Goal: Task Accomplishment & Management: Manage account settings

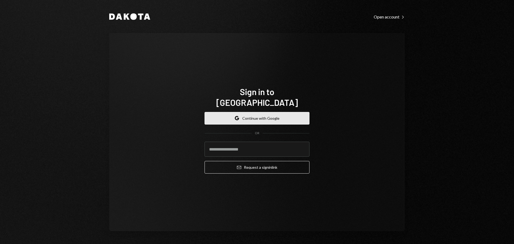
click at [244, 112] on button "Google Continue with Google" at bounding box center [257, 118] width 105 height 13
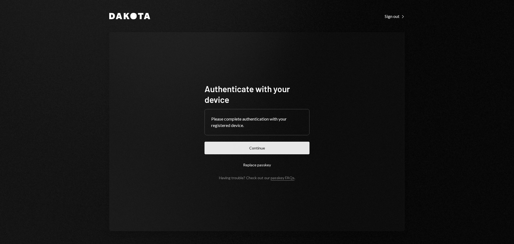
click at [273, 151] on button "Continue" at bounding box center [257, 148] width 105 height 13
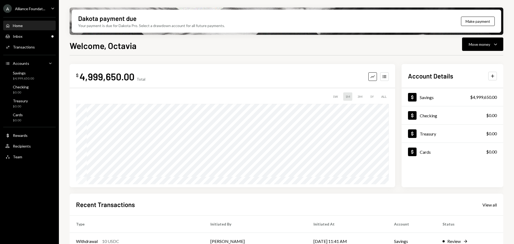
click at [51, 8] on icon "Caret Down" at bounding box center [53, 8] width 6 height 6
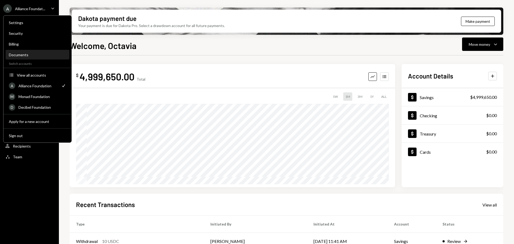
click at [26, 54] on div "Documents" at bounding box center [37, 54] width 57 height 5
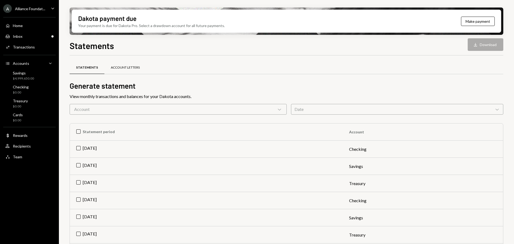
click at [123, 66] on div "Account Letters" at bounding box center [125, 67] width 29 height 5
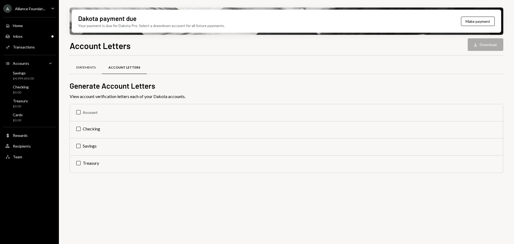
click at [90, 66] on div "Statements" at bounding box center [86, 67] width 20 height 5
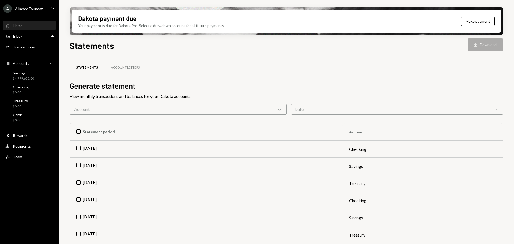
click at [27, 25] on div "Home Home" at bounding box center [29, 25] width 48 height 5
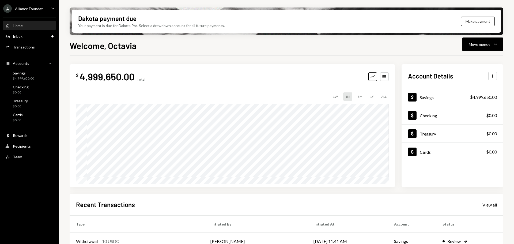
click at [46, 6] on div "A Alliance Foundat... Caret Down" at bounding box center [29, 8] width 59 height 9
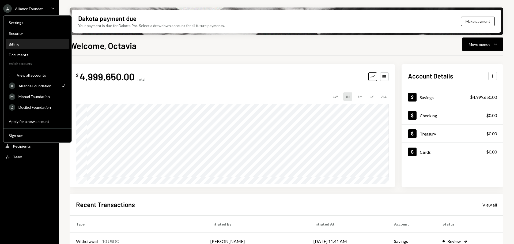
click at [18, 42] on div "Billing" at bounding box center [37, 44] width 57 height 5
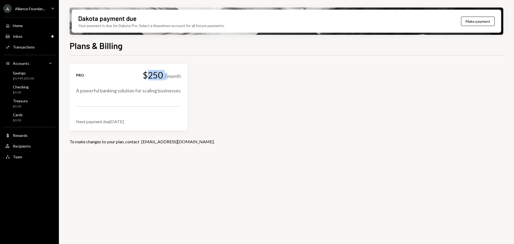
drag, startPoint x: 148, startPoint y: 73, endPoint x: 167, endPoint y: 75, distance: 19.3
click at [167, 75] on div "$250 / month" at bounding box center [162, 74] width 38 height 9
click at [132, 78] on div "Pro $250 / month" at bounding box center [128, 74] width 105 height 9
click at [151, 73] on div "$250" at bounding box center [153, 74] width 20 height 9
click at [117, 109] on div "Pro $250 / month A powerful banking solution for scaling businesses Next paymen…" at bounding box center [128, 97] width 105 height 54
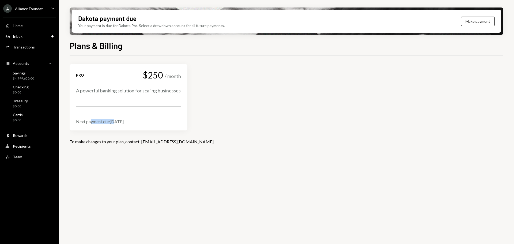
drag, startPoint x: 90, startPoint y: 121, endPoint x: 117, endPoint y: 121, distance: 26.8
click at [117, 121] on div "Next payment due May 21, 2025" at bounding box center [128, 121] width 105 height 5
click at [155, 78] on div "$250" at bounding box center [153, 74] width 20 height 9
drag, startPoint x: 272, startPoint y: 181, endPoint x: 263, endPoint y: 174, distance: 11.8
click at [272, 181] on div "Pro $250 / month A powerful banking solution for scaling businesses Next paymen…" at bounding box center [287, 152] width 434 height 195
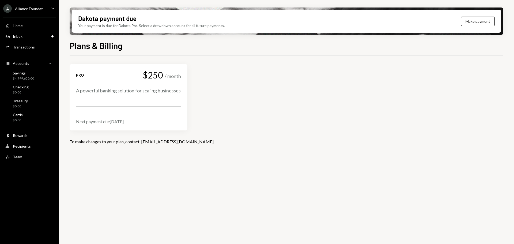
click at [43, 6] on div "A Alliance Foundat..." at bounding box center [24, 8] width 42 height 9
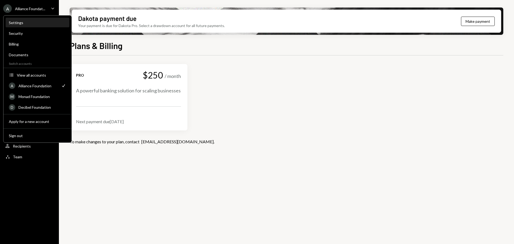
click at [17, 19] on div "Settings" at bounding box center [37, 22] width 57 height 9
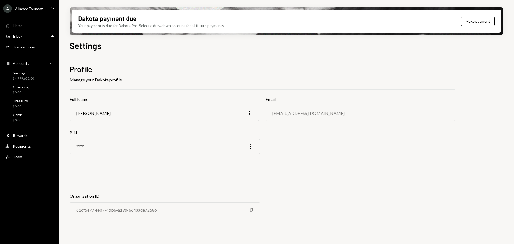
click at [32, 8] on div "Alliance Foundat..." at bounding box center [30, 8] width 30 height 5
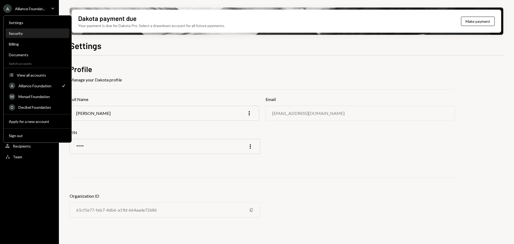
click at [17, 34] on div "Security" at bounding box center [37, 33] width 57 height 5
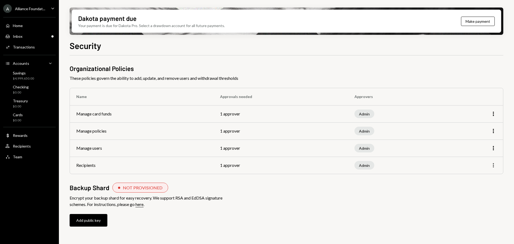
click at [493, 165] on icon "More" at bounding box center [493, 165] width 6 height 6
click at [481, 177] on div "Edit" at bounding box center [481, 176] width 27 height 9
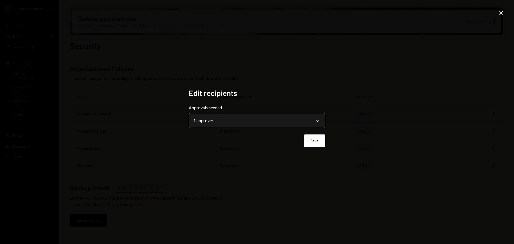
click at [226, 121] on body "**********" at bounding box center [257, 122] width 514 height 244
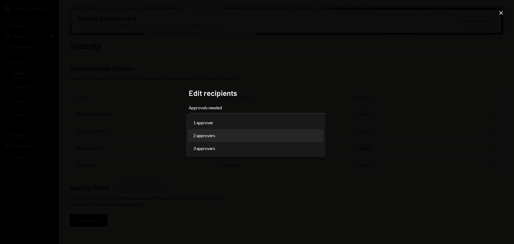
select select "*"
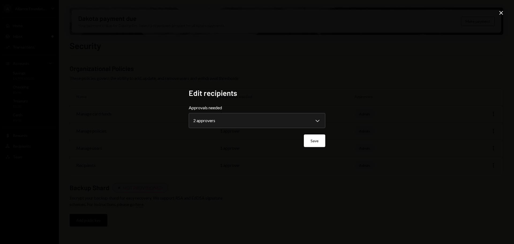
drag, startPoint x: 216, startPoint y: 133, endPoint x: 501, endPoint y: 10, distance: 310.0
click at [501, 10] on icon "Close" at bounding box center [501, 13] width 6 height 6
